Goal: Information Seeking & Learning: Learn about a topic

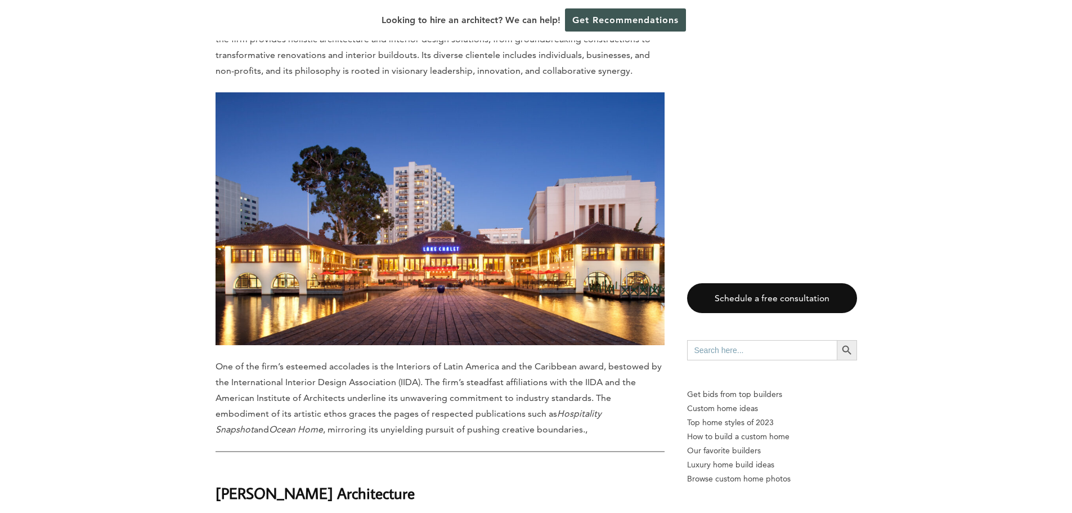
scroll to position [957, 0]
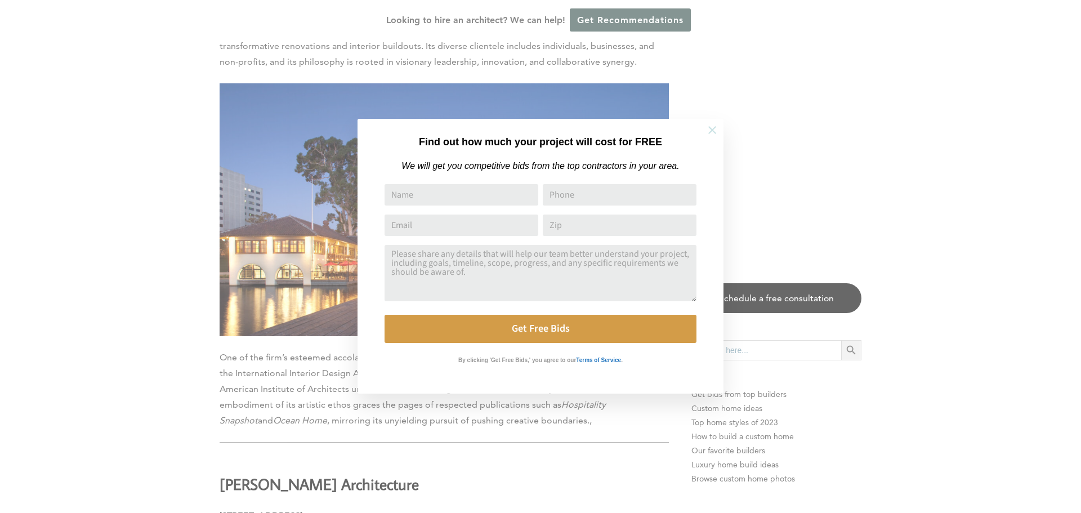
click at [712, 132] on icon at bounding box center [712, 130] width 12 height 12
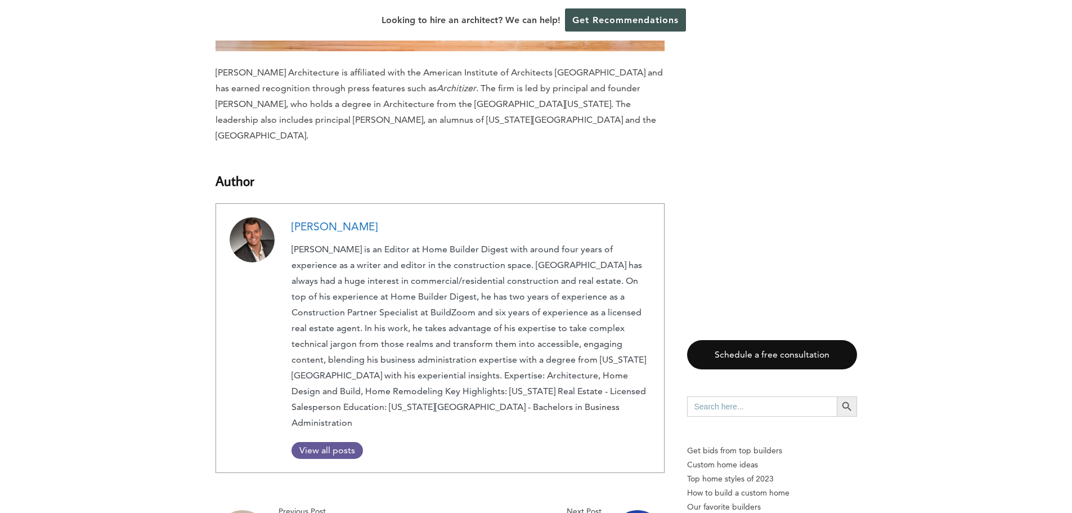
scroll to position [5122, 0]
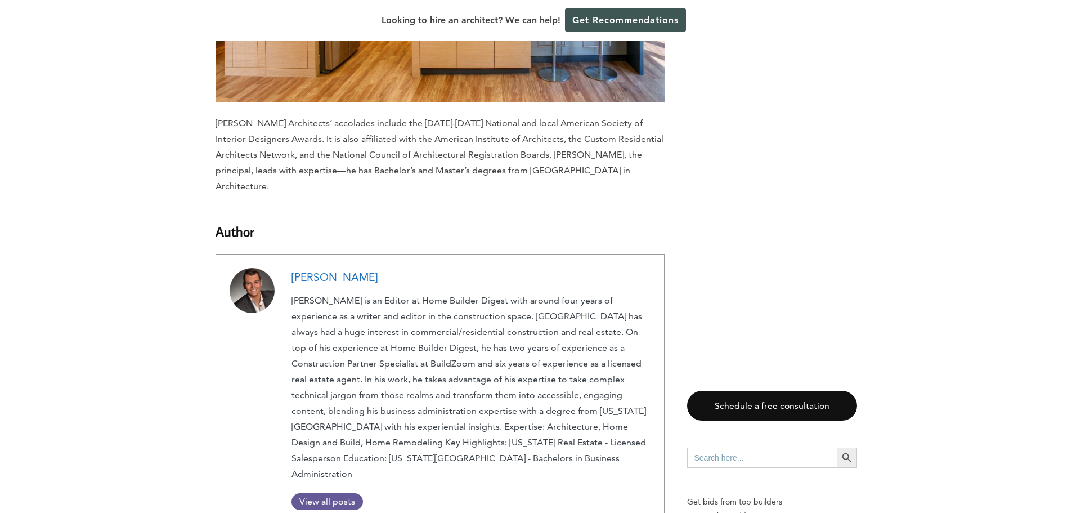
scroll to position [6248, 0]
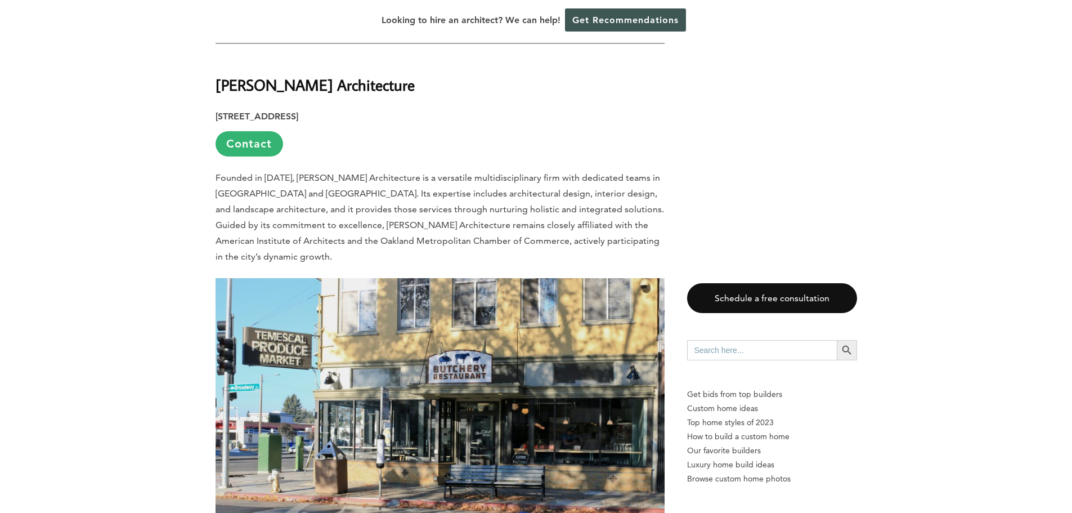
scroll to position [1351, 0]
